Goal: Use online tool/utility: Utilize a website feature to perform a specific function

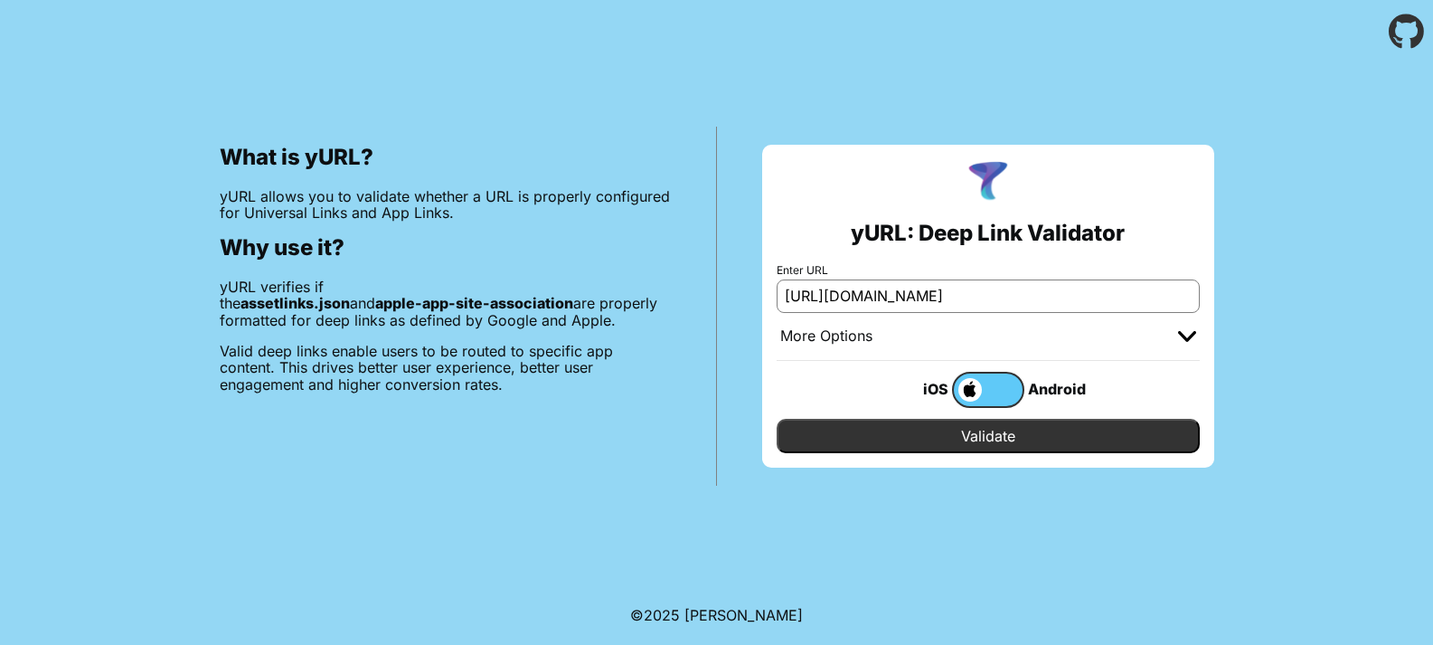
type input "[URL][DOMAIN_NAME]"
click at [978, 420] on input "Validate" at bounding box center [988, 436] width 423 height 34
click at [976, 440] on input "Validate" at bounding box center [988, 436] width 423 height 34
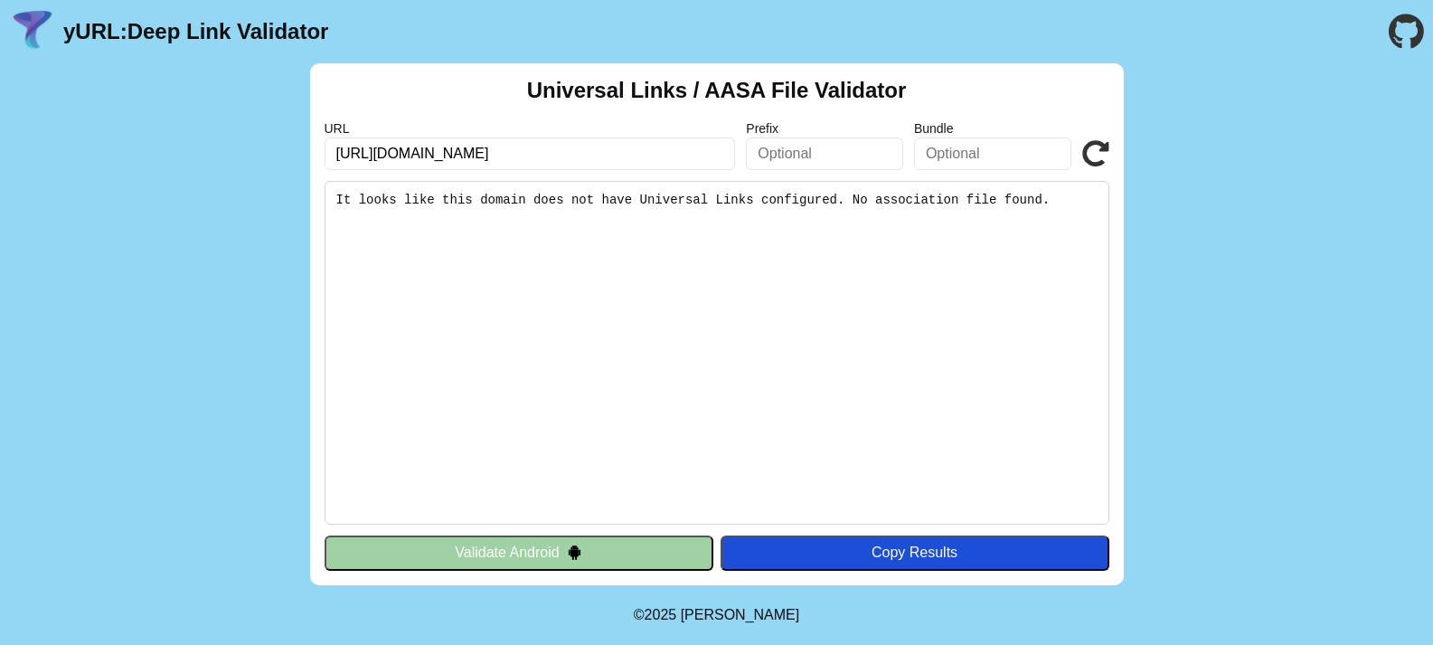
click at [551, 545] on button "Validate Android" at bounding box center [519, 552] width 389 height 34
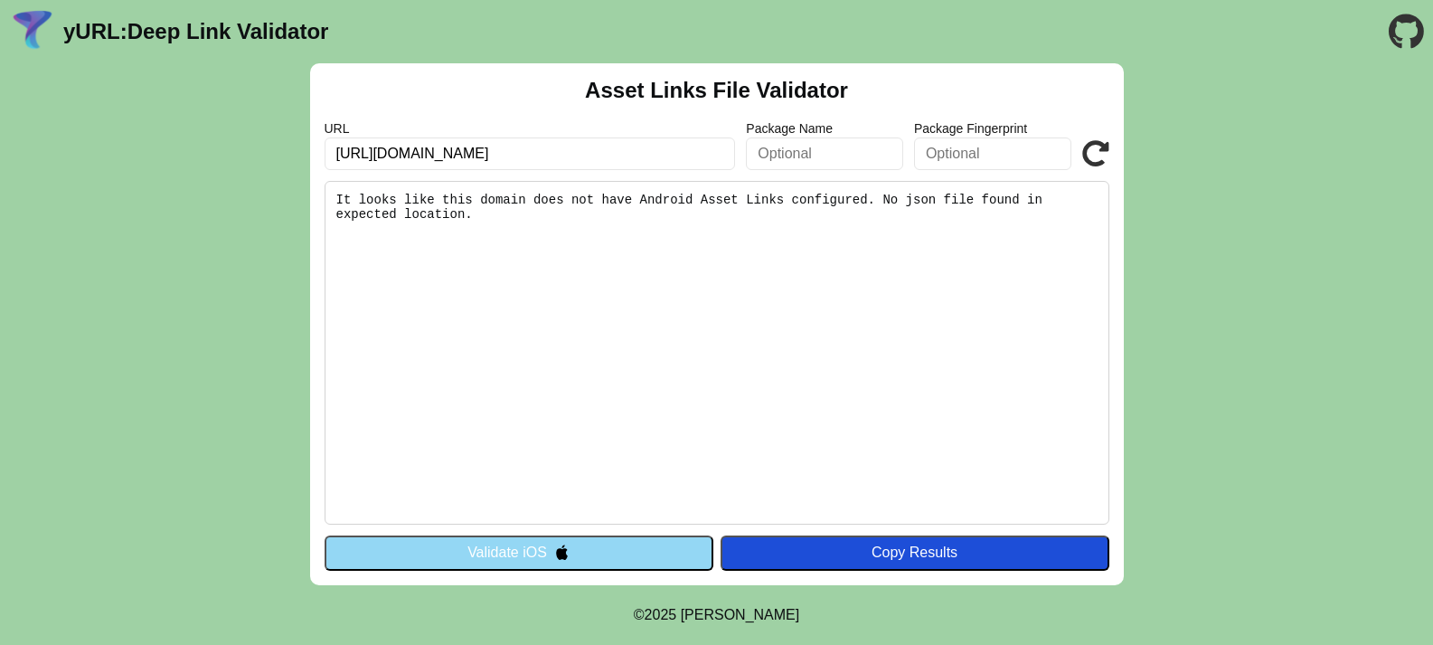
click at [555, 551] on img at bounding box center [561, 551] width 15 height 15
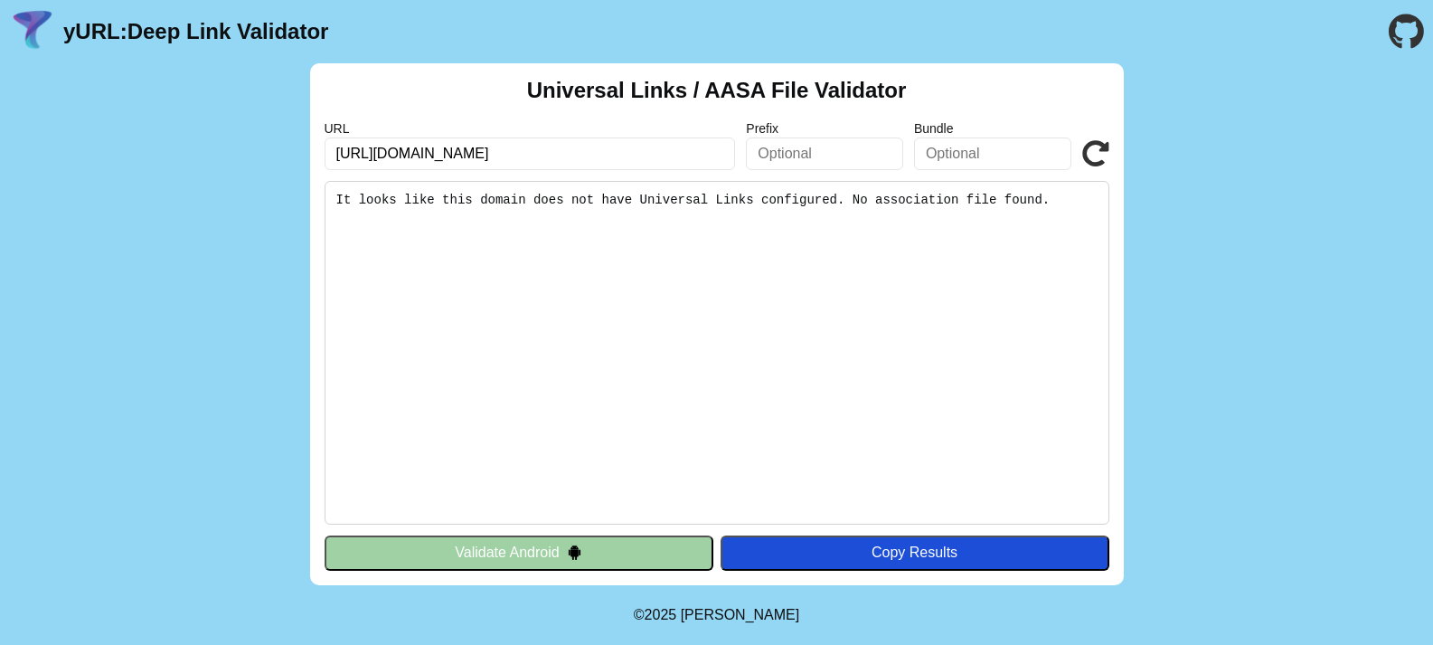
click at [561, 549] on button "Validate Android" at bounding box center [519, 552] width 389 height 34
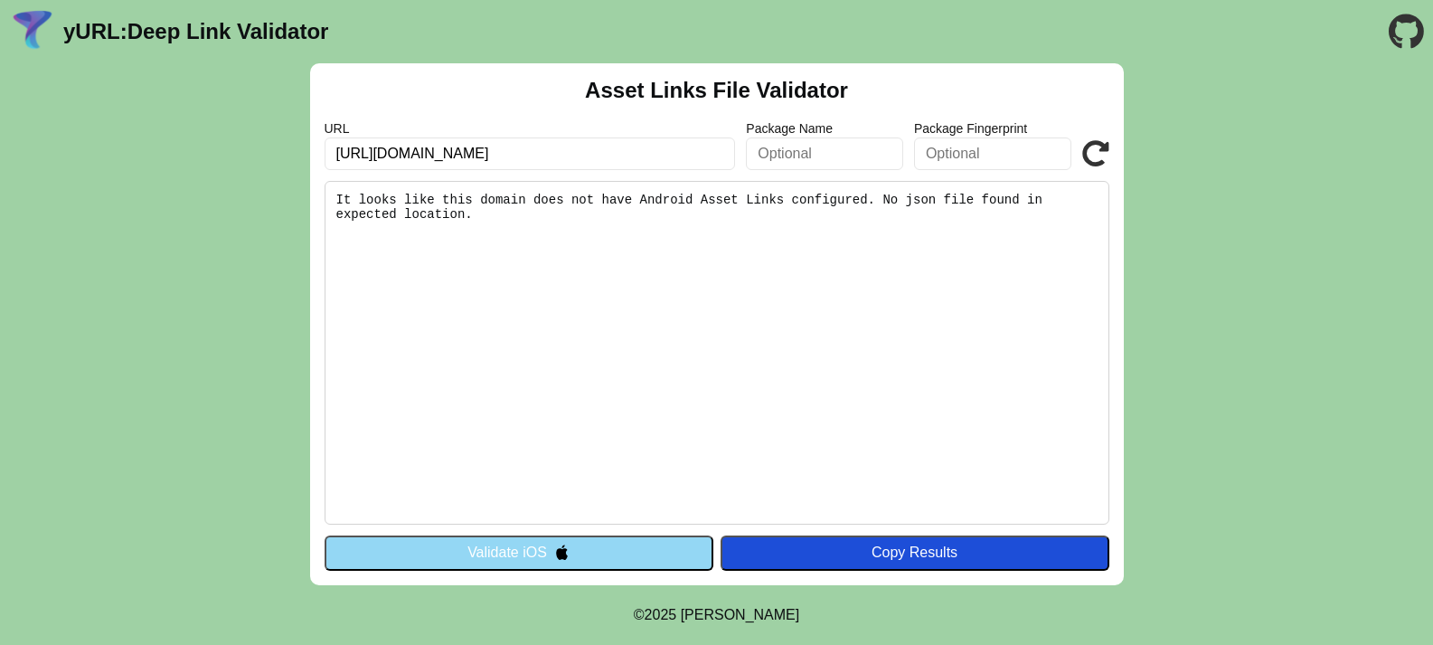
click at [542, 558] on button "Validate iOS" at bounding box center [519, 552] width 389 height 34
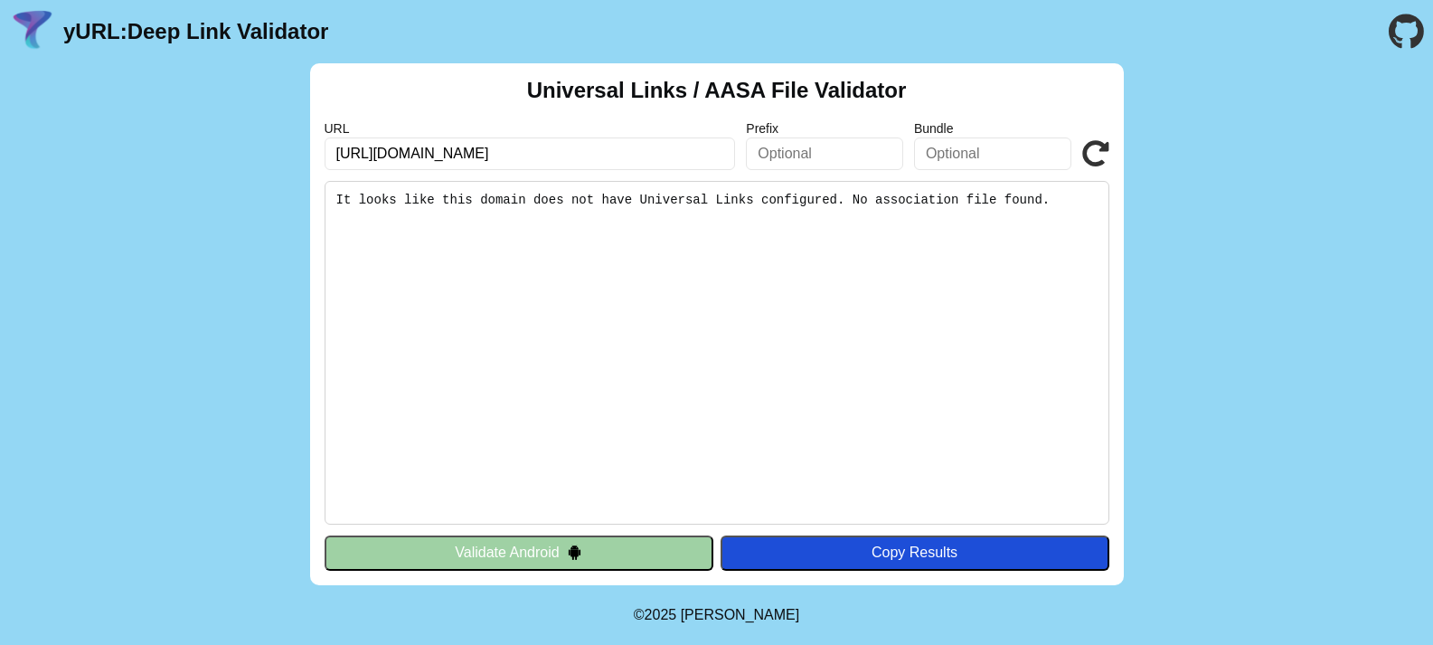
click at [907, 556] on div "Copy Results" at bounding box center [915, 552] width 371 height 16
click at [580, 552] on img at bounding box center [574, 551] width 15 height 15
click at [533, 552] on button "Validate Android" at bounding box center [519, 552] width 389 height 34
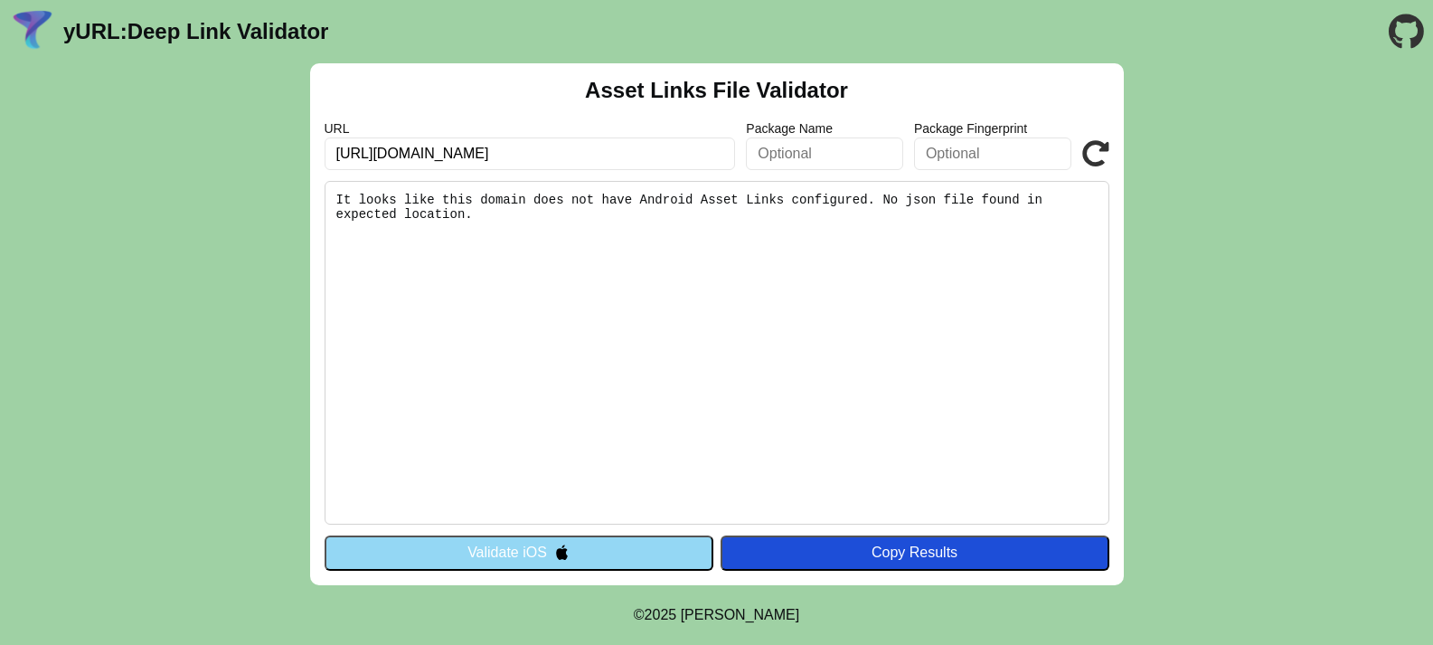
drag, startPoint x: 519, startPoint y: 151, endPoint x: 571, endPoint y: 156, distance: 52.7
click at [522, 152] on input "[URL][DOMAIN_NAME]" at bounding box center [530, 153] width 411 height 33
type input "https://dwaoassurance.com"
click at [515, 555] on button "Validate iOS" at bounding box center [519, 552] width 389 height 34
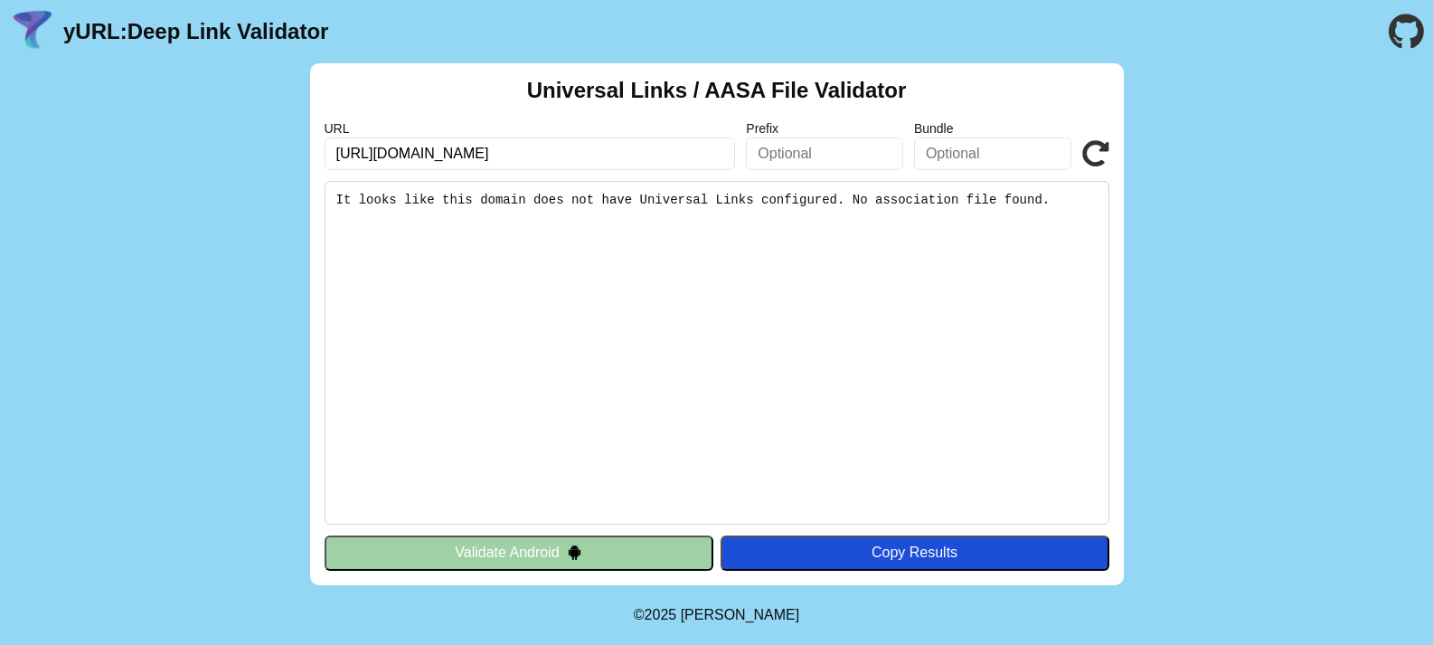
click at [510, 153] on input "[URL][DOMAIN_NAME]" at bounding box center [530, 153] width 411 height 33
drag, startPoint x: 513, startPoint y: 155, endPoint x: 331, endPoint y: 149, distance: 181.8
click at [331, 149] on input "[URL][DOMAIN_NAME]" at bounding box center [530, 153] width 411 height 33
click at [568, 146] on input "[URL][DOMAIN_NAME]" at bounding box center [530, 153] width 411 height 33
click at [632, 558] on button "Validate Android" at bounding box center [519, 552] width 389 height 34
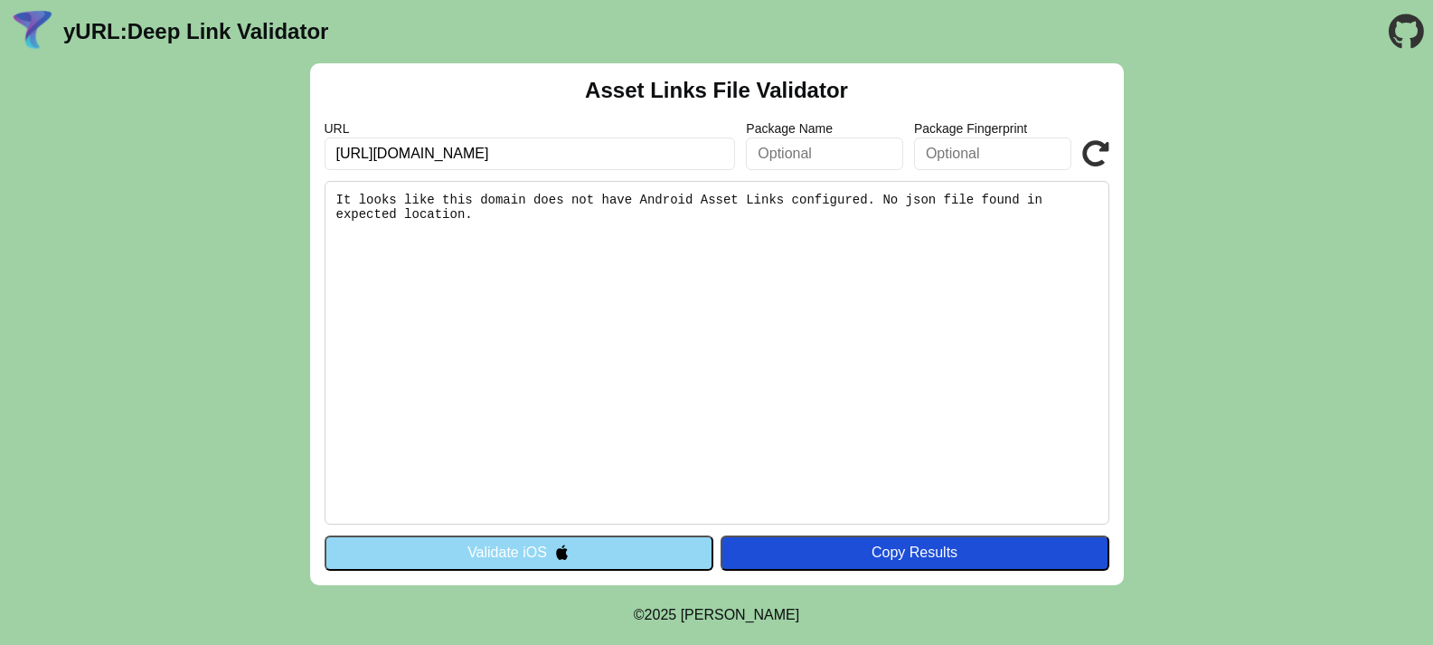
drag, startPoint x: 540, startPoint y: 153, endPoint x: 223, endPoint y: 150, distance: 316.4
click at [223, 150] on div "Asset Links File Validator URL [URL][DOMAIN_NAME] Package Name Package Fingerpr…" at bounding box center [716, 324] width 1433 height 522
paste input "www.ulektz"
type input "https://www.ulektz.com/"
click at [560, 550] on img at bounding box center [561, 551] width 15 height 15
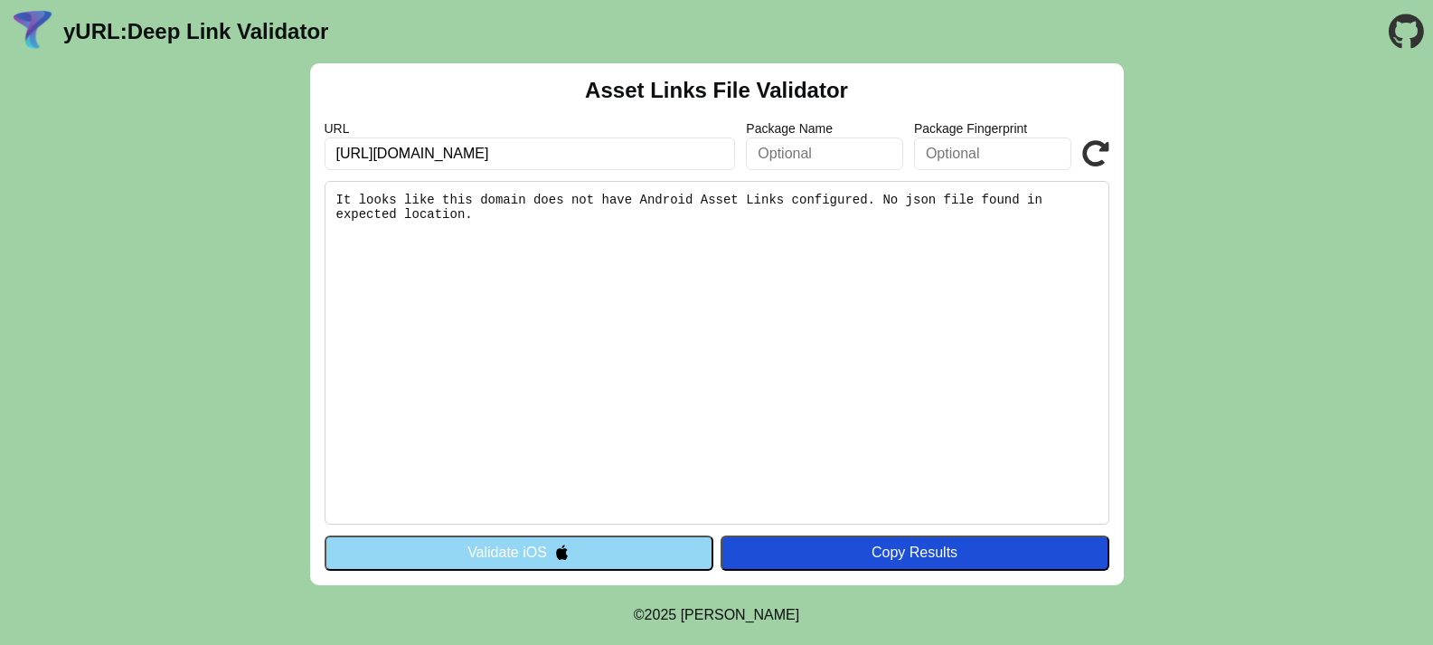
drag, startPoint x: 539, startPoint y: 151, endPoint x: 241, endPoint y: 147, distance: 297.5
click at [241, 147] on div "Asset Links File Validator URL https://dwaoassurance.com/ Package Name Package …" at bounding box center [716, 324] width 1433 height 522
click at [571, 145] on input "[URL][DOMAIN_NAME]" at bounding box center [530, 153] width 411 height 33
drag, startPoint x: 569, startPoint y: 156, endPoint x: 259, endPoint y: 145, distance: 309.4
click at [259, 145] on div "Asset Links File Validator URL https://dwaoassurance.com/ Package Name Package …" at bounding box center [716, 324] width 1433 height 522
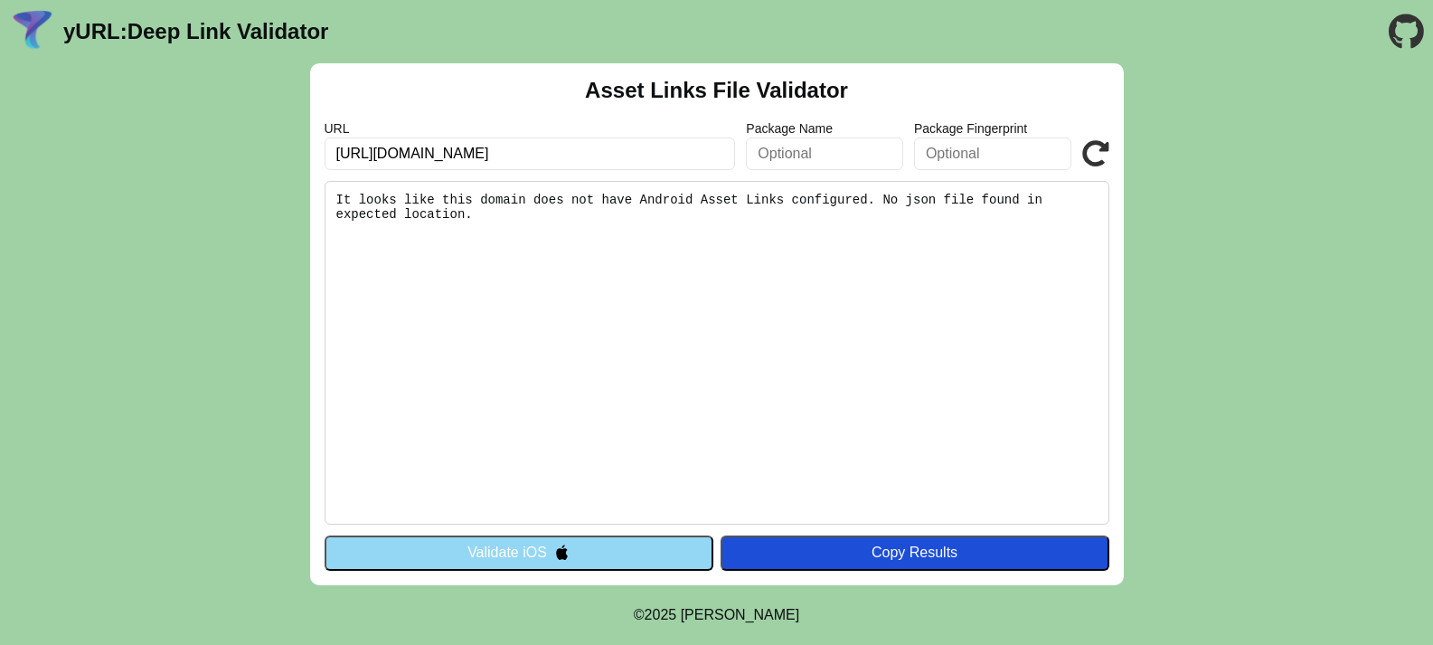
paste input "www.ulektz"
type input "https://www.ulektz.com/"
click at [619, 554] on button "Validate iOS" at bounding box center [519, 552] width 389 height 34
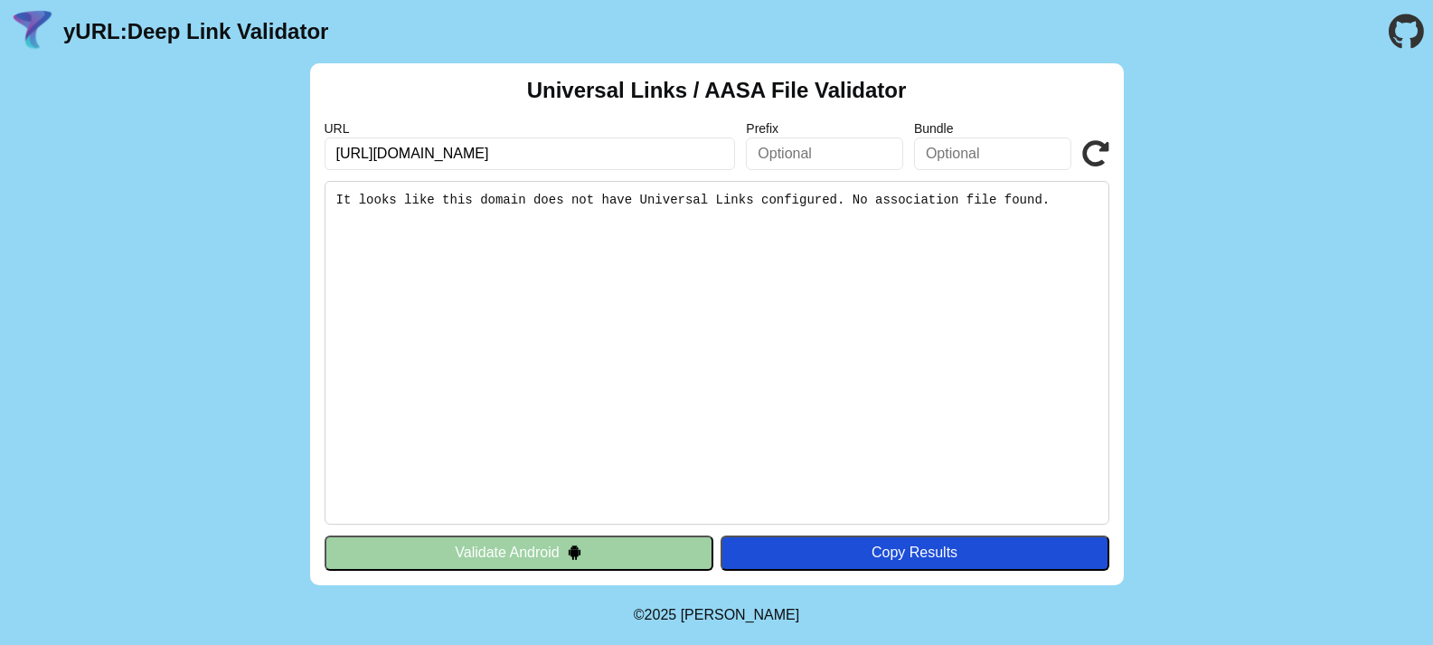
click at [573, 572] on div "Universal Links / AASA File Validator URL [URL][DOMAIN_NAME] Prefix Bundle Vali…" at bounding box center [717, 324] width 814 height 522
click at [567, 553] on img at bounding box center [574, 551] width 15 height 15
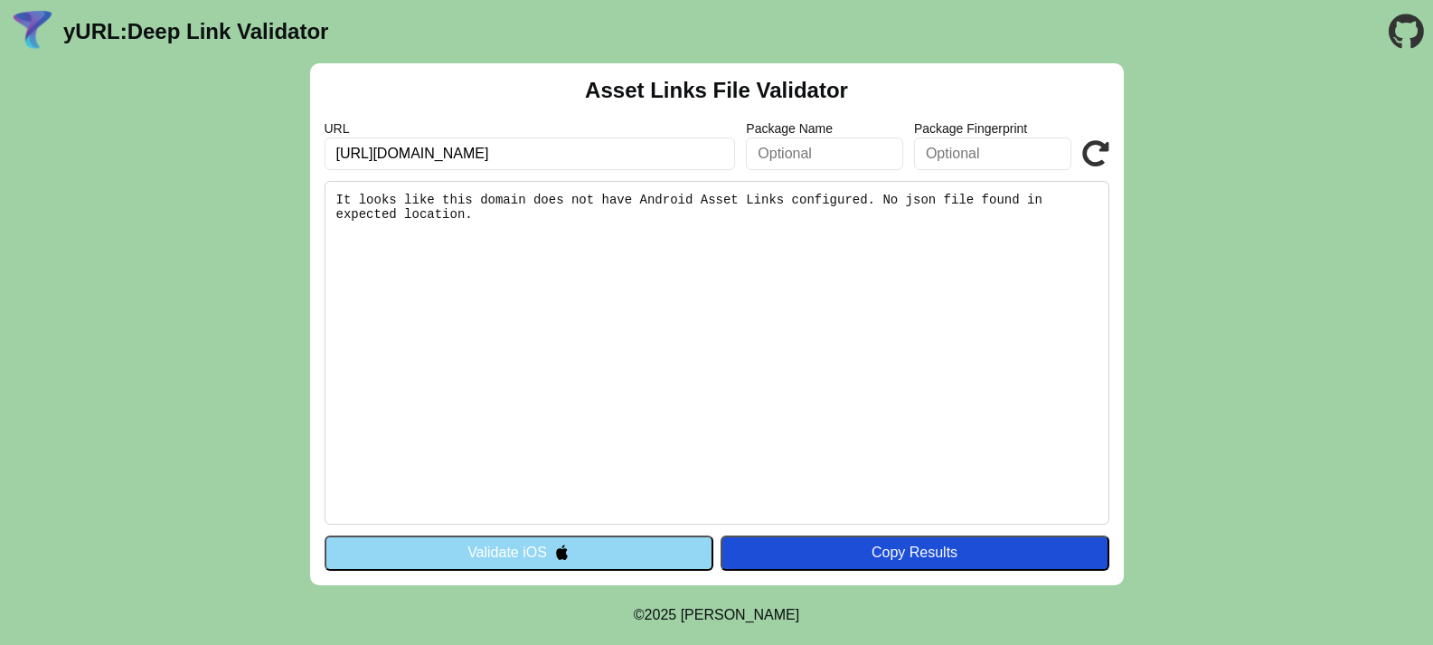
click at [565, 549] on img at bounding box center [561, 551] width 15 height 15
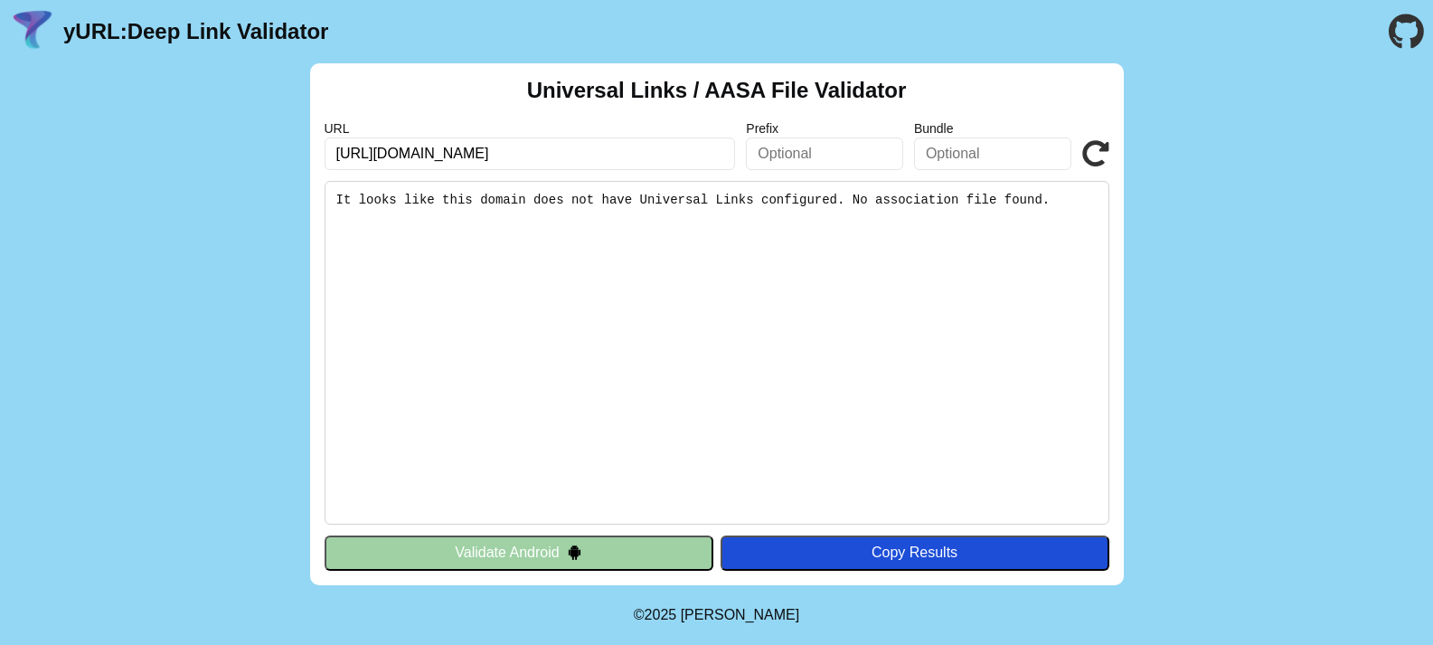
click at [552, 154] on input "[URL][DOMAIN_NAME]" at bounding box center [530, 153] width 411 height 33
type input "https://dwaoassurance.com"
click at [469, 547] on button "Validate Android" at bounding box center [519, 552] width 389 height 34
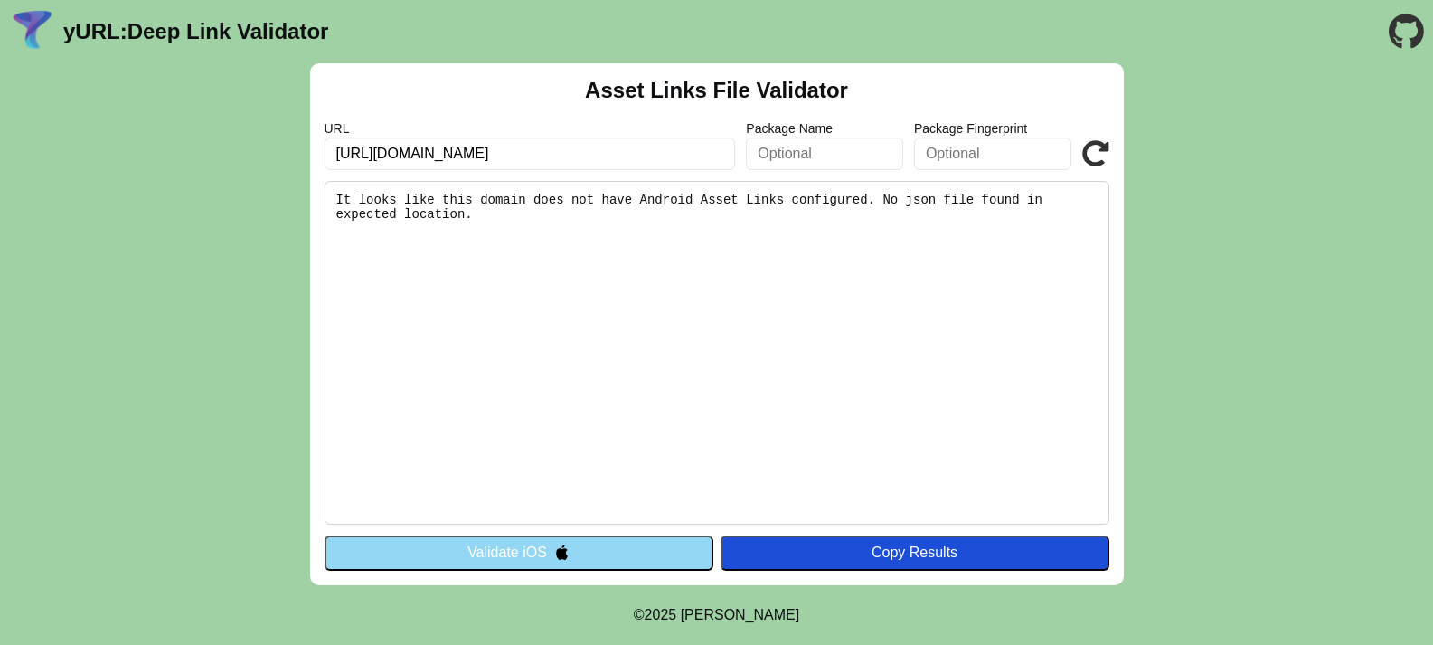
drag, startPoint x: 490, startPoint y: 147, endPoint x: 235, endPoint y: 145, distance: 255.0
click at [235, 145] on div "Asset Links File Validator URL https://dwaoassurance.com/ Package Name Package …" at bounding box center [716, 324] width 1433 height 522
paste input "shri1.page.link"
type input "https://shri1.page.link/"
click at [549, 551] on button "Validate iOS" at bounding box center [519, 552] width 389 height 34
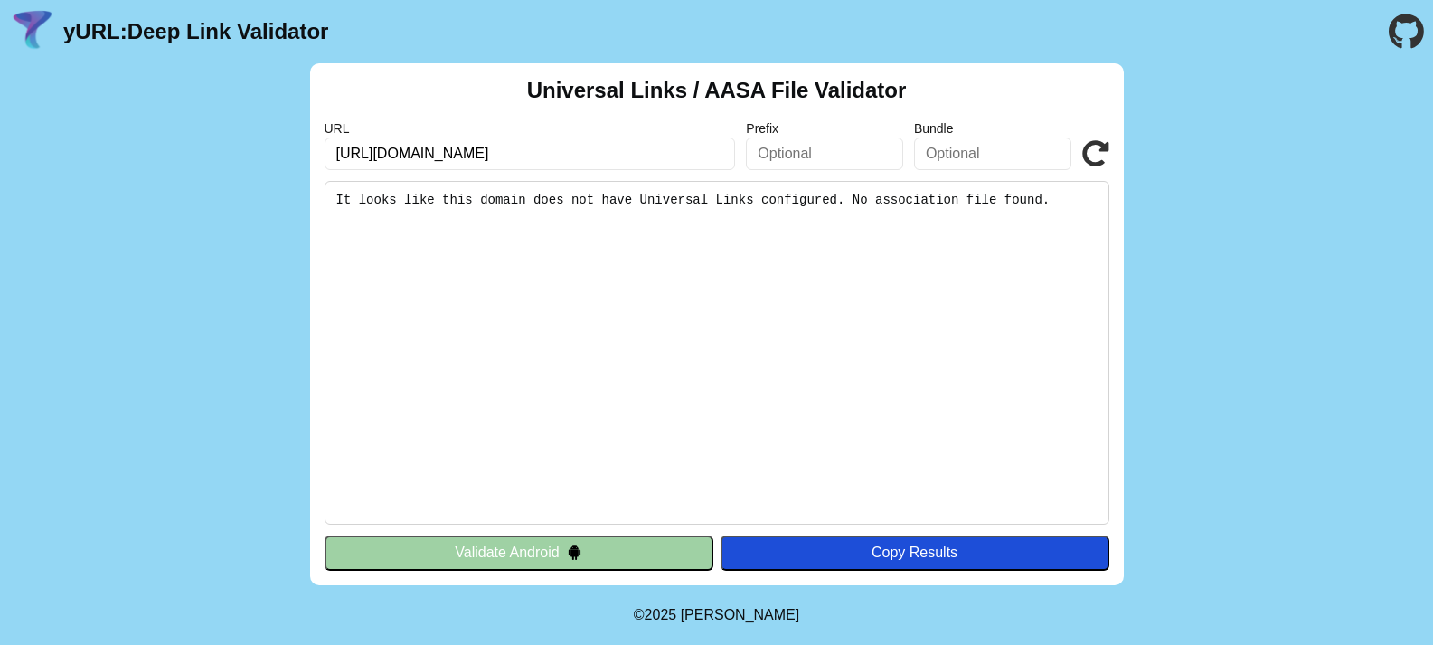
drag, startPoint x: 559, startPoint y: 158, endPoint x: 264, endPoint y: 134, distance: 295.7
click at [264, 134] on div "Universal Links / AASA File Validator URL https://dwaoassurance.com/ Prefix Bun…" at bounding box center [716, 324] width 1433 height 522
drag, startPoint x: 567, startPoint y: 147, endPoint x: 217, endPoint y: 134, distance: 350.1
click at [217, 134] on div "Universal Links / AASA File Validator URL [URL][DOMAIN_NAME] Prefix Bundle Vali…" at bounding box center [716, 324] width 1433 height 522
paste input "[DOMAIN_NAME]"
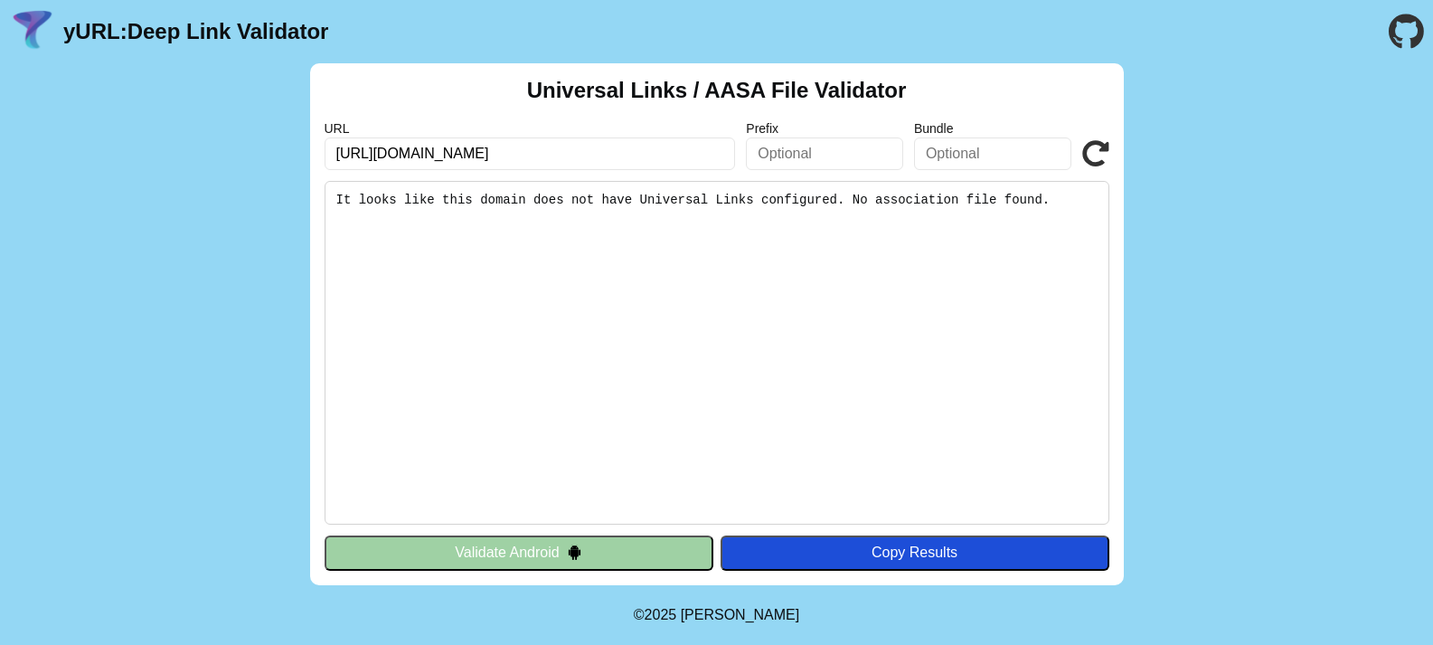
click at [596, 164] on input "[URL][DOMAIN_NAME]" at bounding box center [530, 153] width 411 height 33
drag, startPoint x: 524, startPoint y: 146, endPoint x: 301, endPoint y: 125, distance: 224.3
click at [302, 125] on div "Universal Links / AASA File Validator URL [URL][DOMAIN_NAME] Prefix Bundle Vali…" at bounding box center [716, 324] width 1433 height 522
paste input "[DOMAIN_NAME]"
type input "[URL][DOMAIN_NAME]"
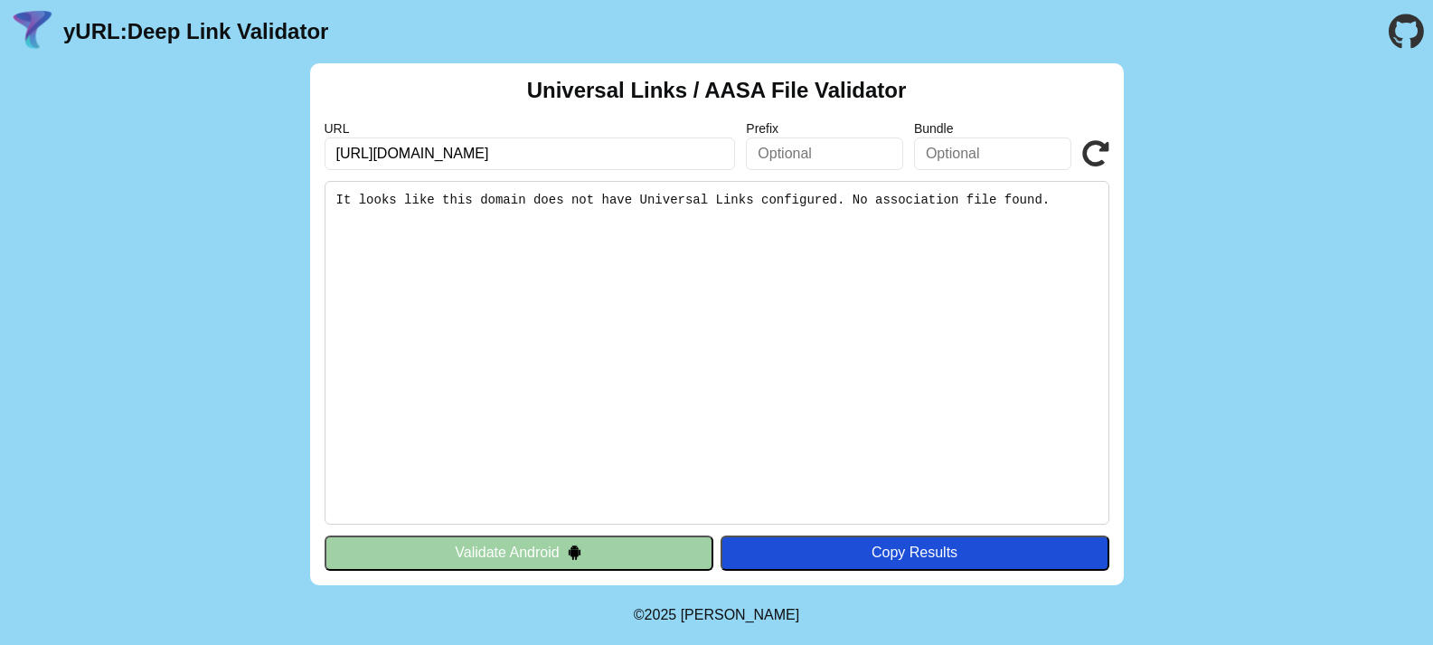
click at [556, 556] on button "Validate Android" at bounding box center [519, 552] width 389 height 34
